Goal: Task Accomplishment & Management: Manage account settings

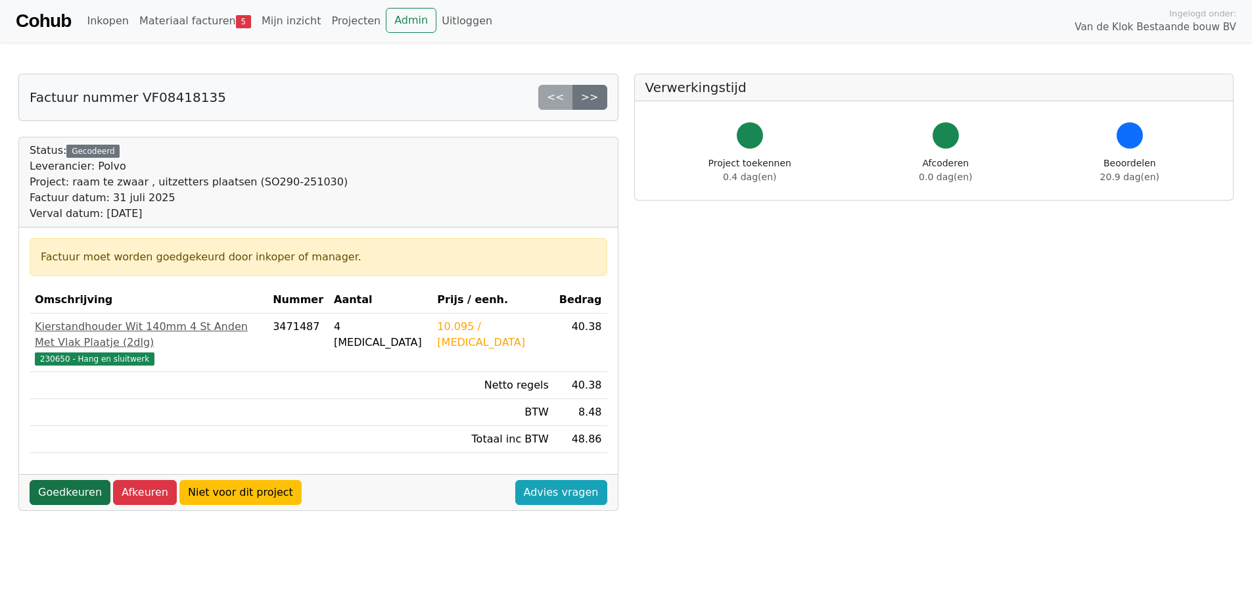
click at [87, 480] on link "Goedkeuren" at bounding box center [70, 492] width 81 height 25
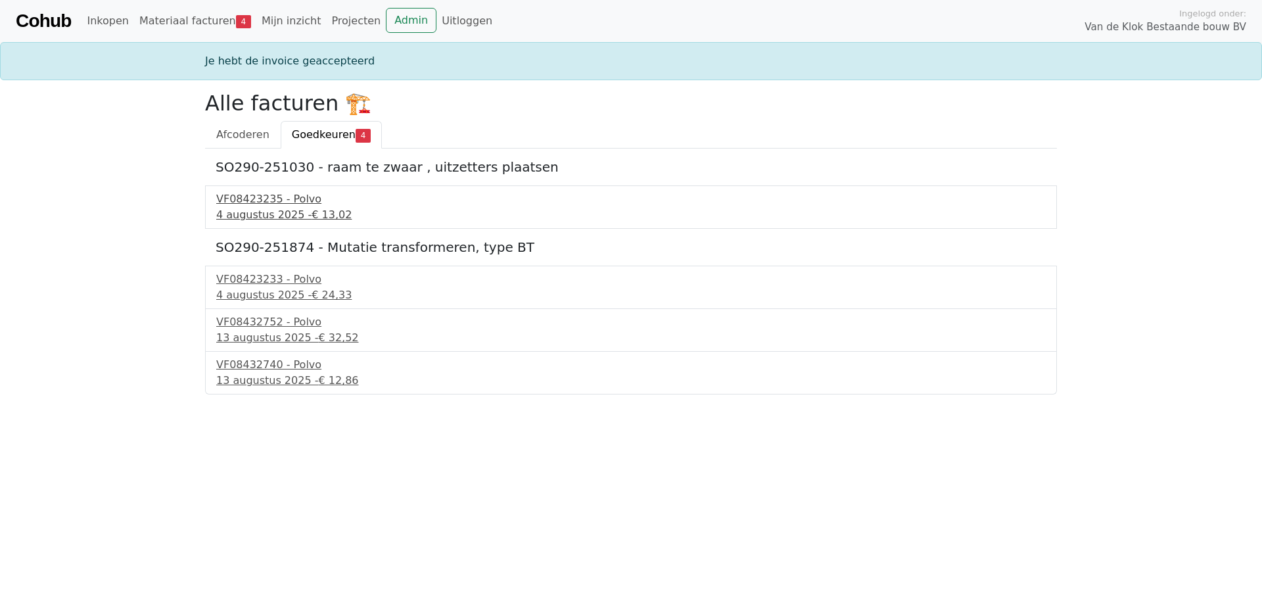
click at [282, 195] on div "VF08423235 - Polvo" at bounding box center [630, 199] width 829 height 16
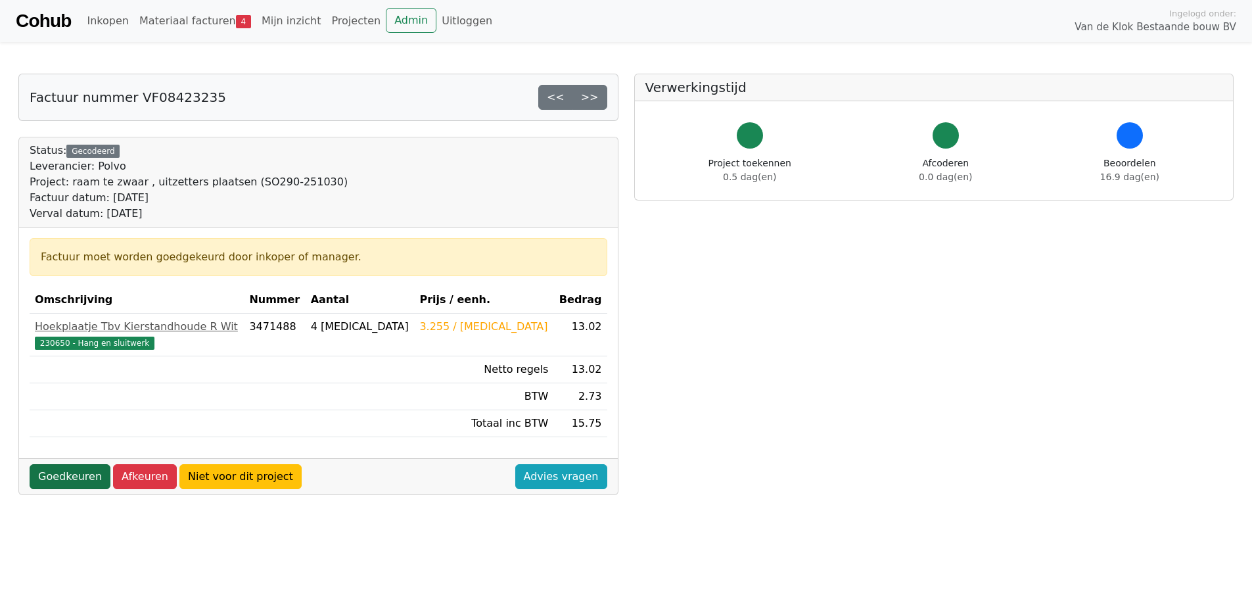
click at [77, 472] on link "Goedkeuren" at bounding box center [70, 476] width 81 height 25
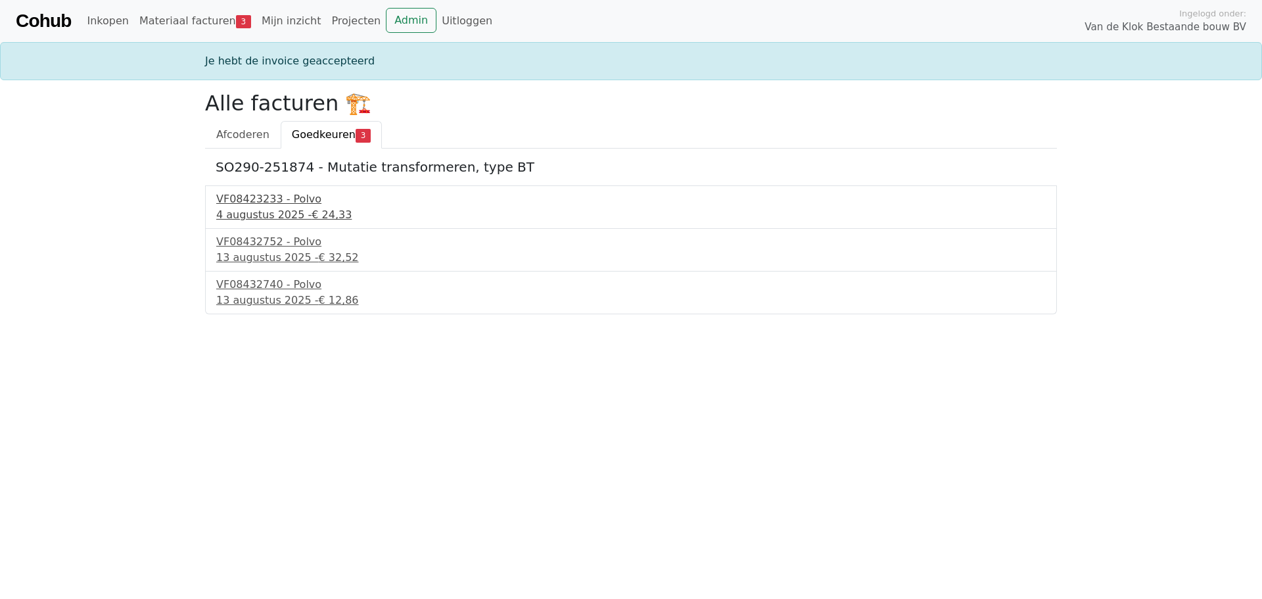
click at [275, 202] on div "VF08423233 - Polvo" at bounding box center [630, 199] width 829 height 16
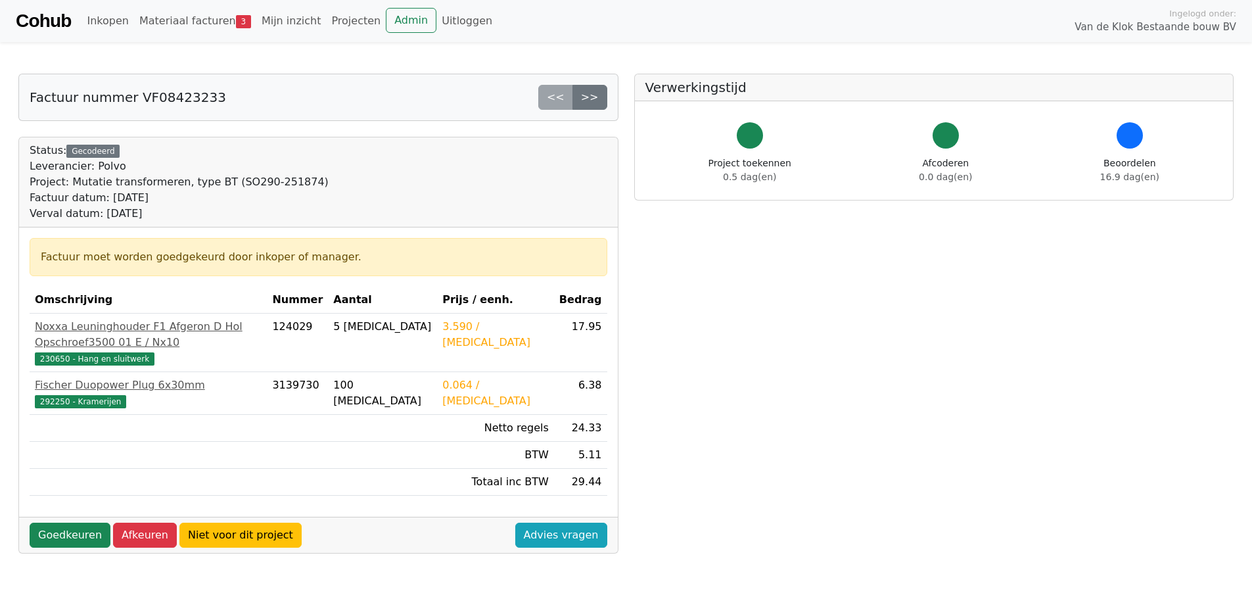
drag, startPoint x: 271, startPoint y: 206, endPoint x: 362, endPoint y: 174, distance: 96.0
click at [363, 174] on div "Status: Gecodeerd Leverancier: Polvo Project: Mutatie transformeren, type BT (S…" at bounding box center [319, 182] width 578 height 79
click at [76, 522] on link "Goedkeuren" at bounding box center [70, 534] width 81 height 25
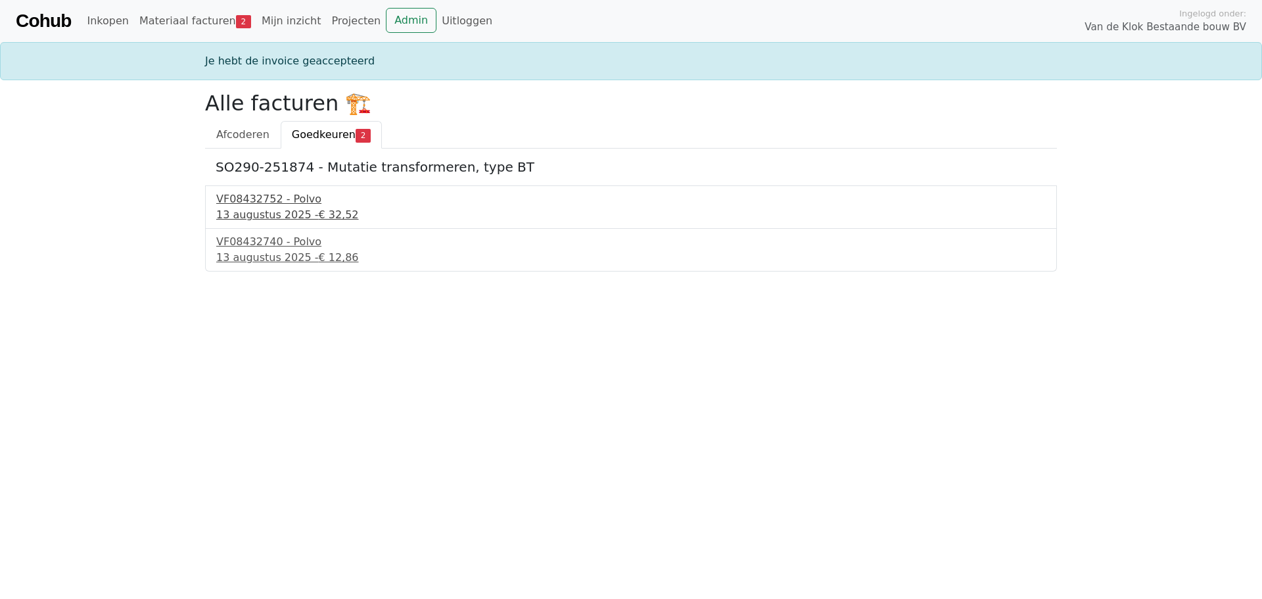
click at [254, 202] on div "VF08432752 - Polvo" at bounding box center [630, 199] width 829 height 16
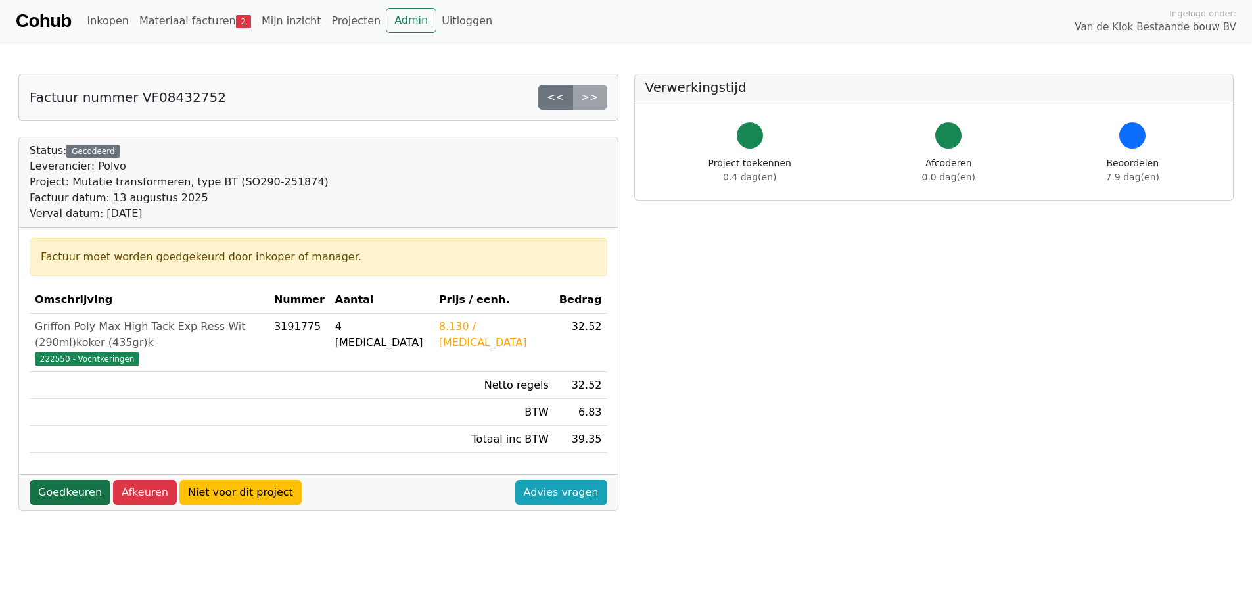
click at [80, 480] on link "Goedkeuren" at bounding box center [70, 492] width 81 height 25
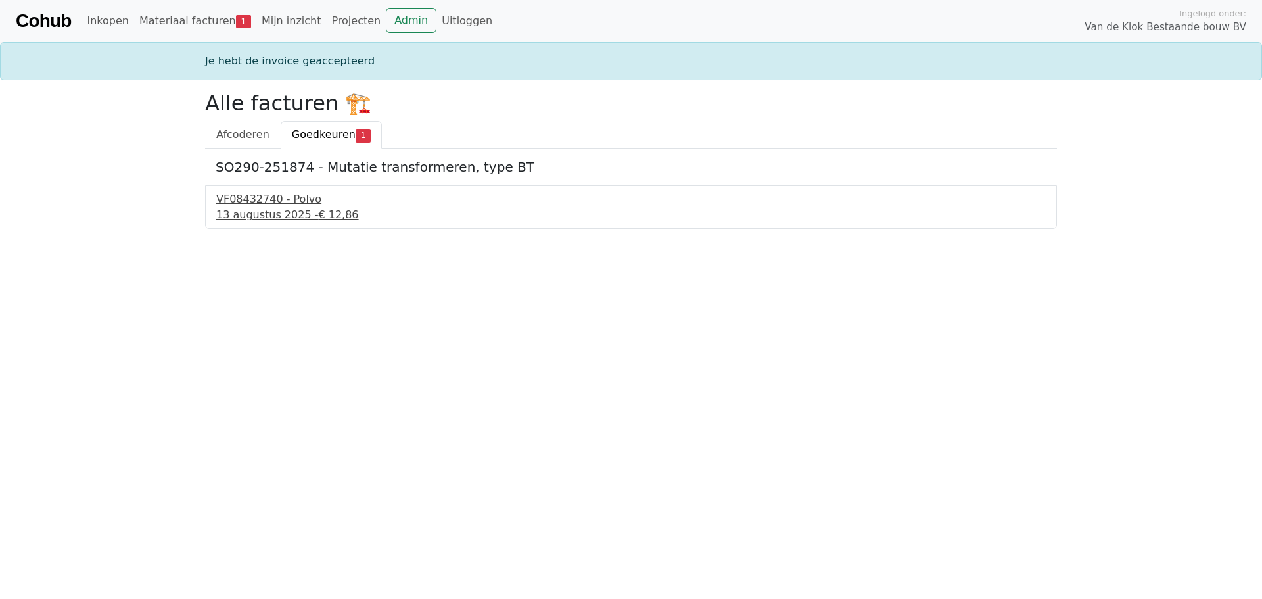
click at [248, 197] on div "VF08432740 - Polvo" at bounding box center [630, 199] width 829 height 16
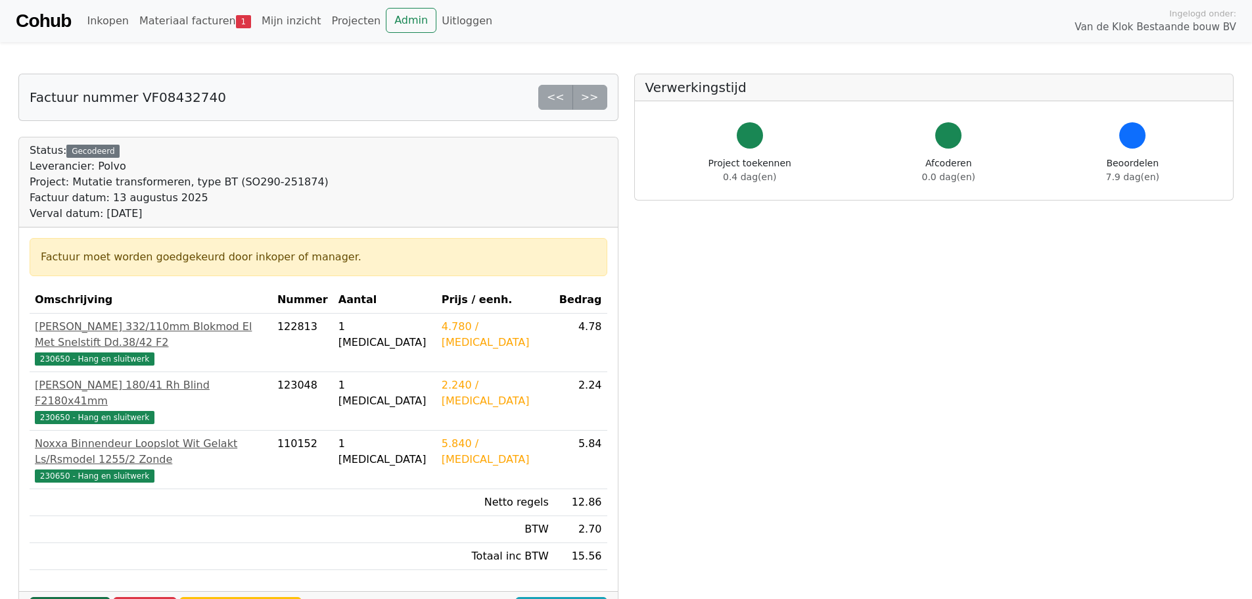
drag, startPoint x: 0, startPoint y: 0, endPoint x: 64, endPoint y: 558, distance: 562.2
click at [64, 597] on link "Goedkeuren" at bounding box center [70, 609] width 81 height 25
